Goal: Task Accomplishment & Management: Manage account settings

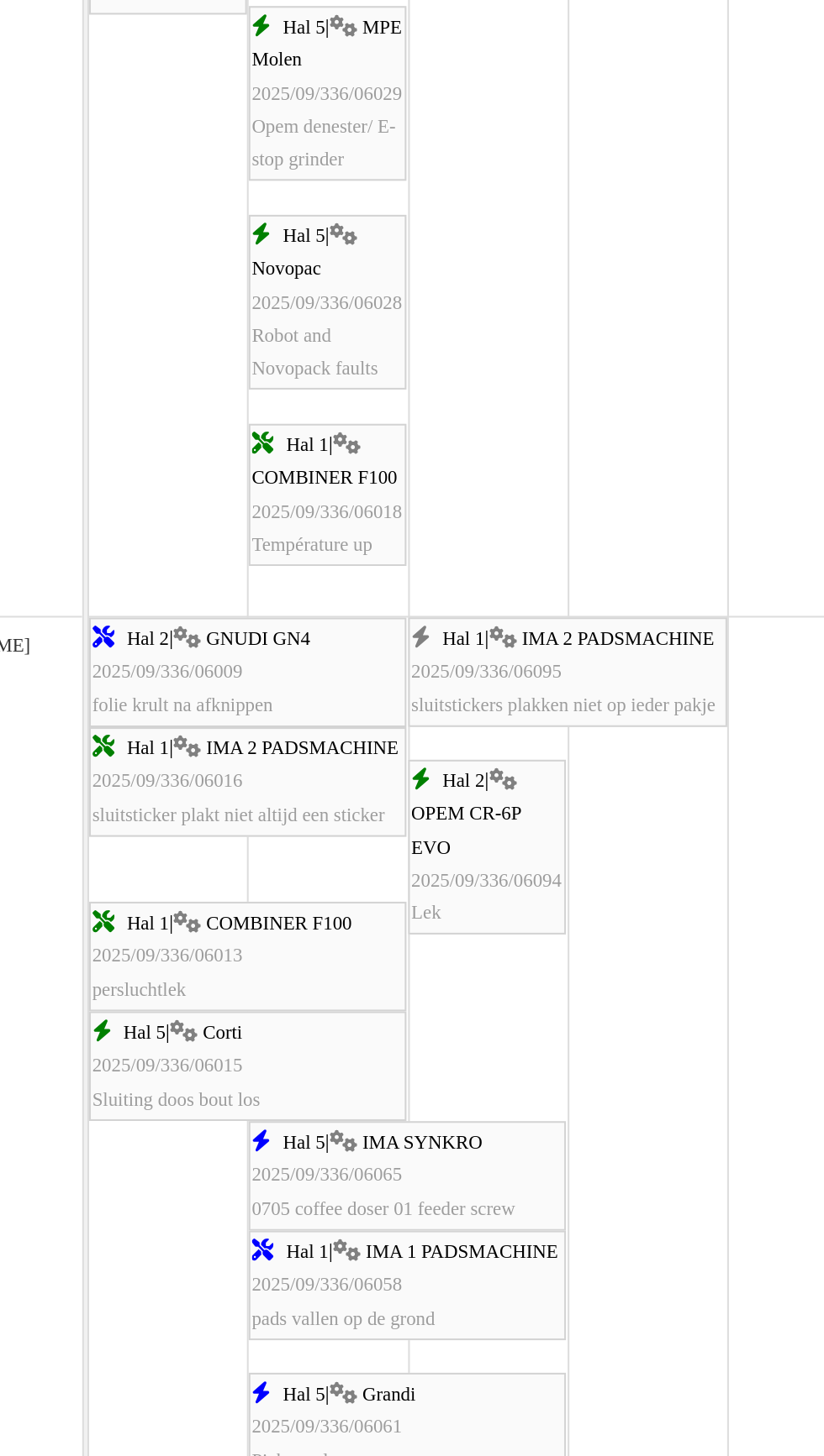
scroll to position [1147, 0]
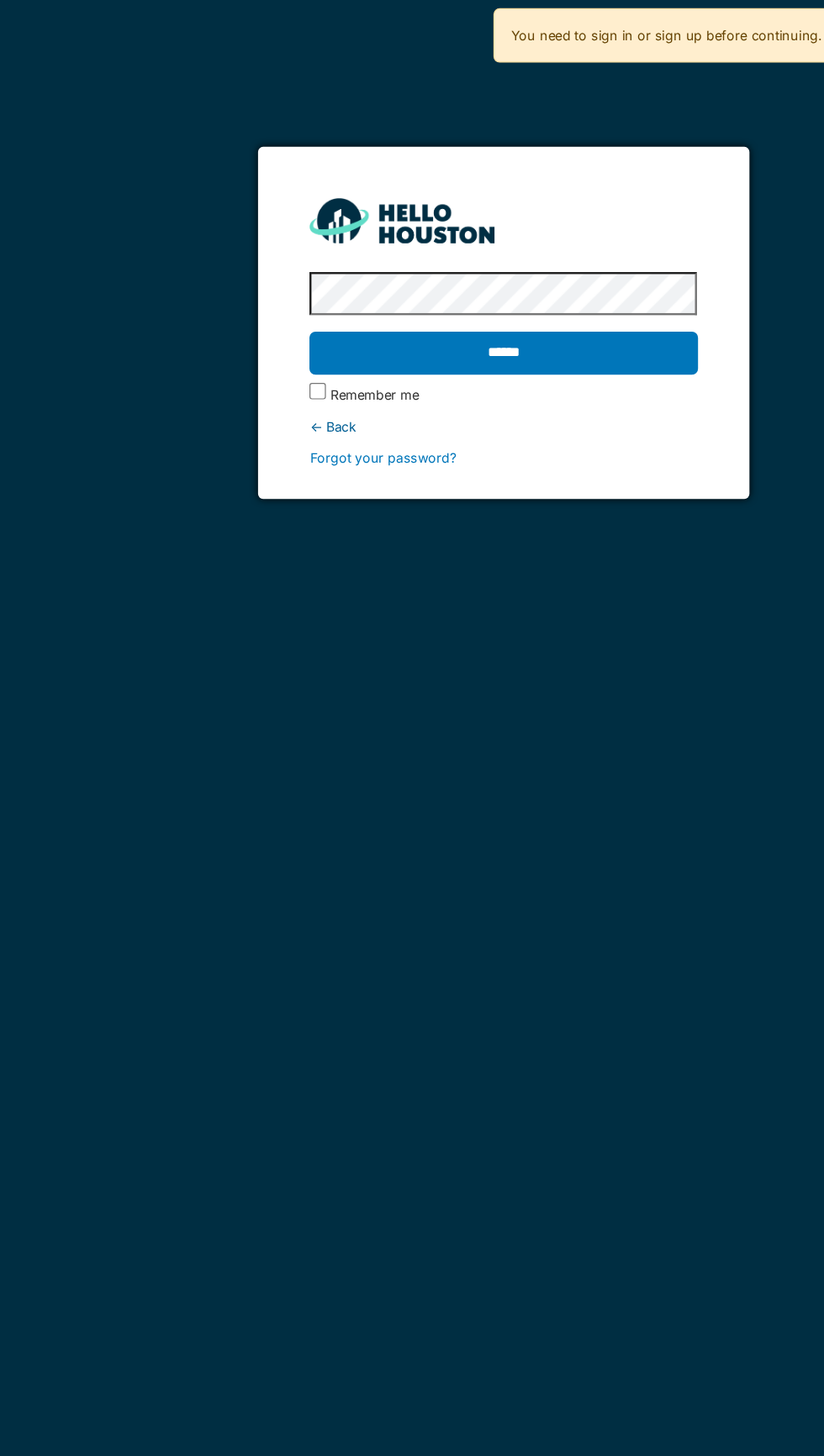
click at [534, 280] on input "******" at bounding box center [411, 289] width 316 height 35
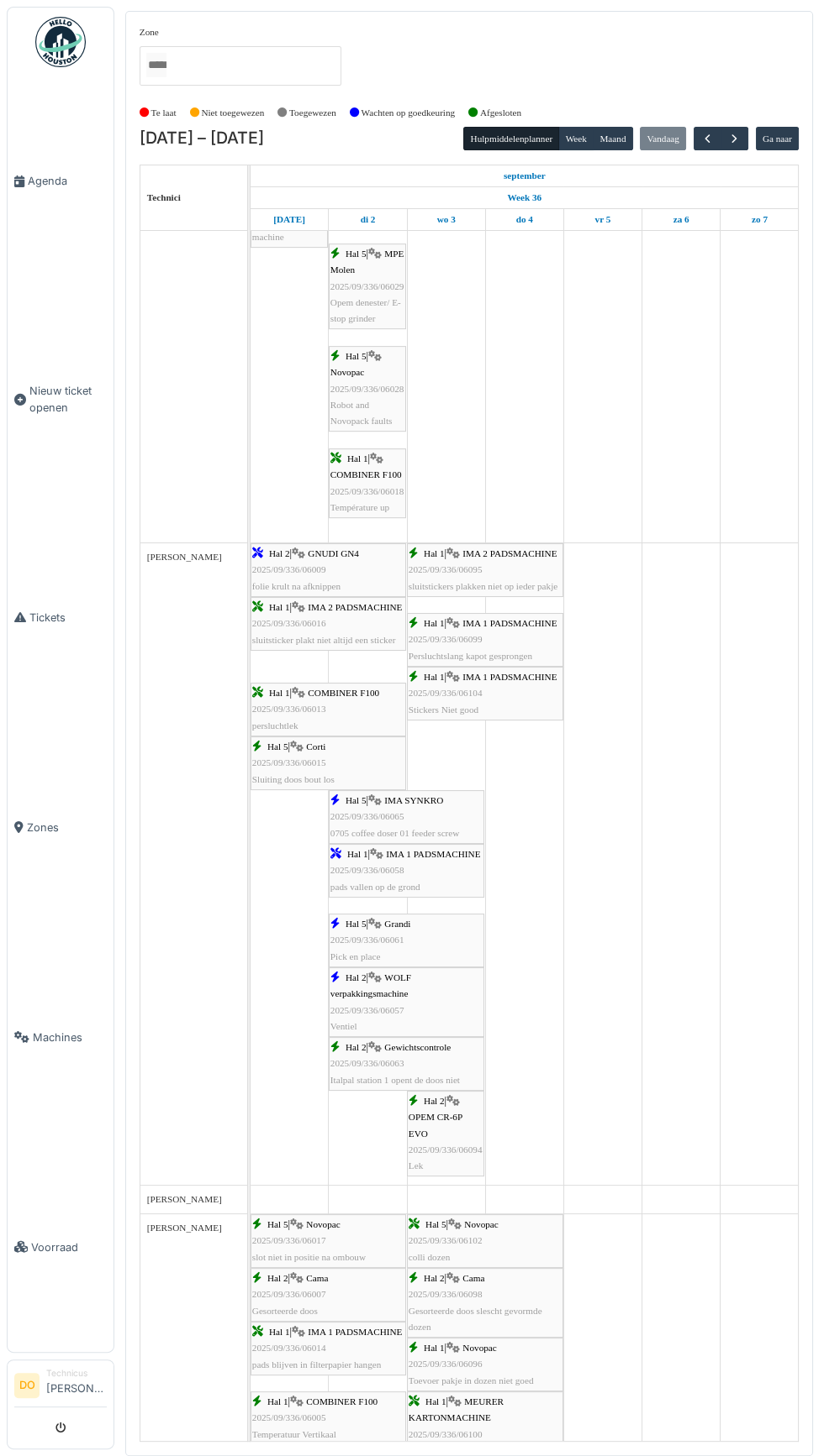
scroll to position [1250, 0]
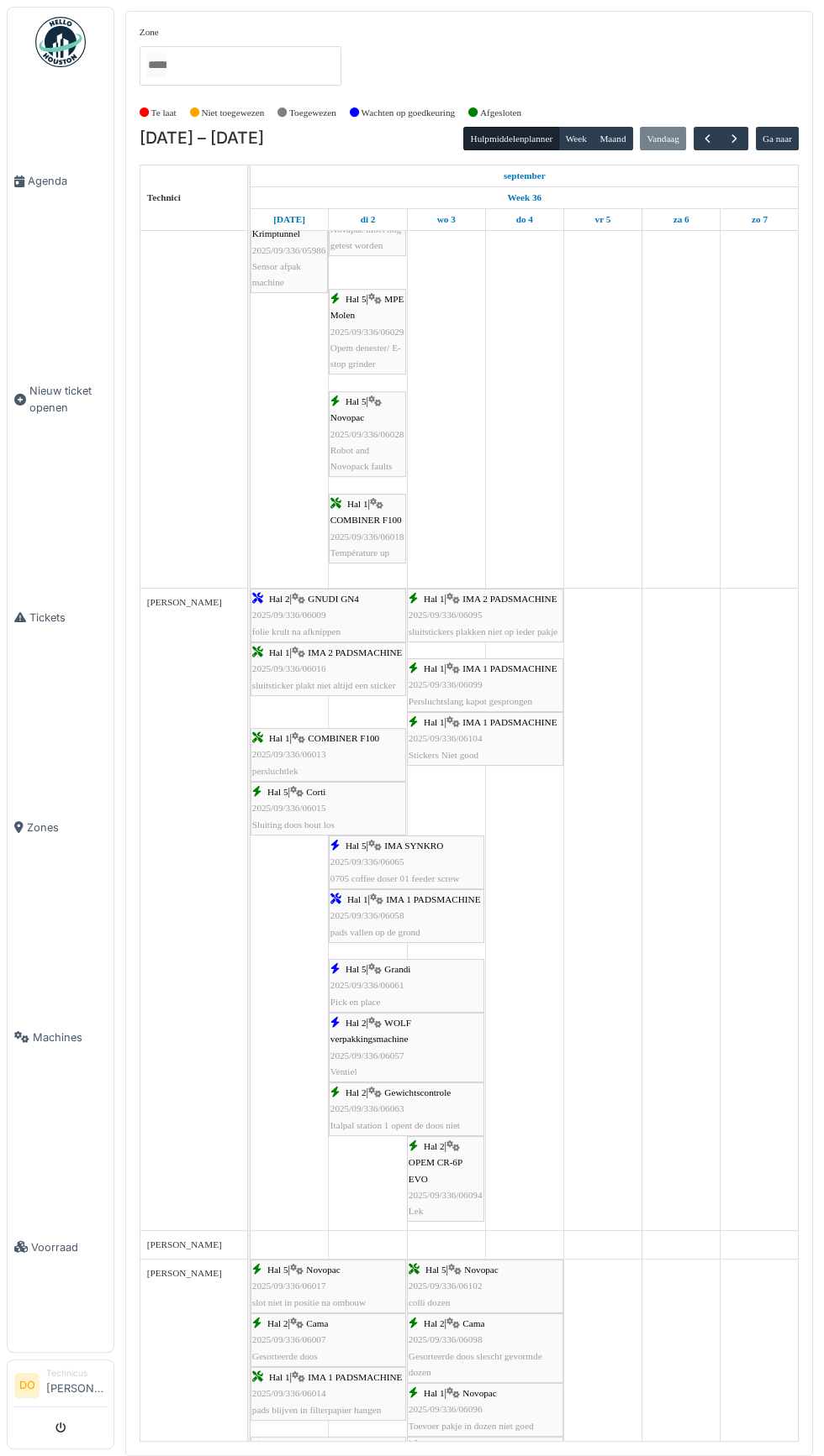
scroll to position [1203, 0]
